Goal: Task Accomplishment & Management: Manage account settings

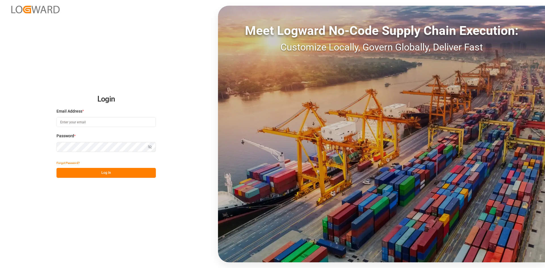
type input "[PERSON_NAME][EMAIL_ADDRESS][PERSON_NAME][DOMAIN_NAME]"
click at [112, 172] on button "Log In" at bounding box center [105, 173] width 99 height 10
